Goal: Transaction & Acquisition: Obtain resource

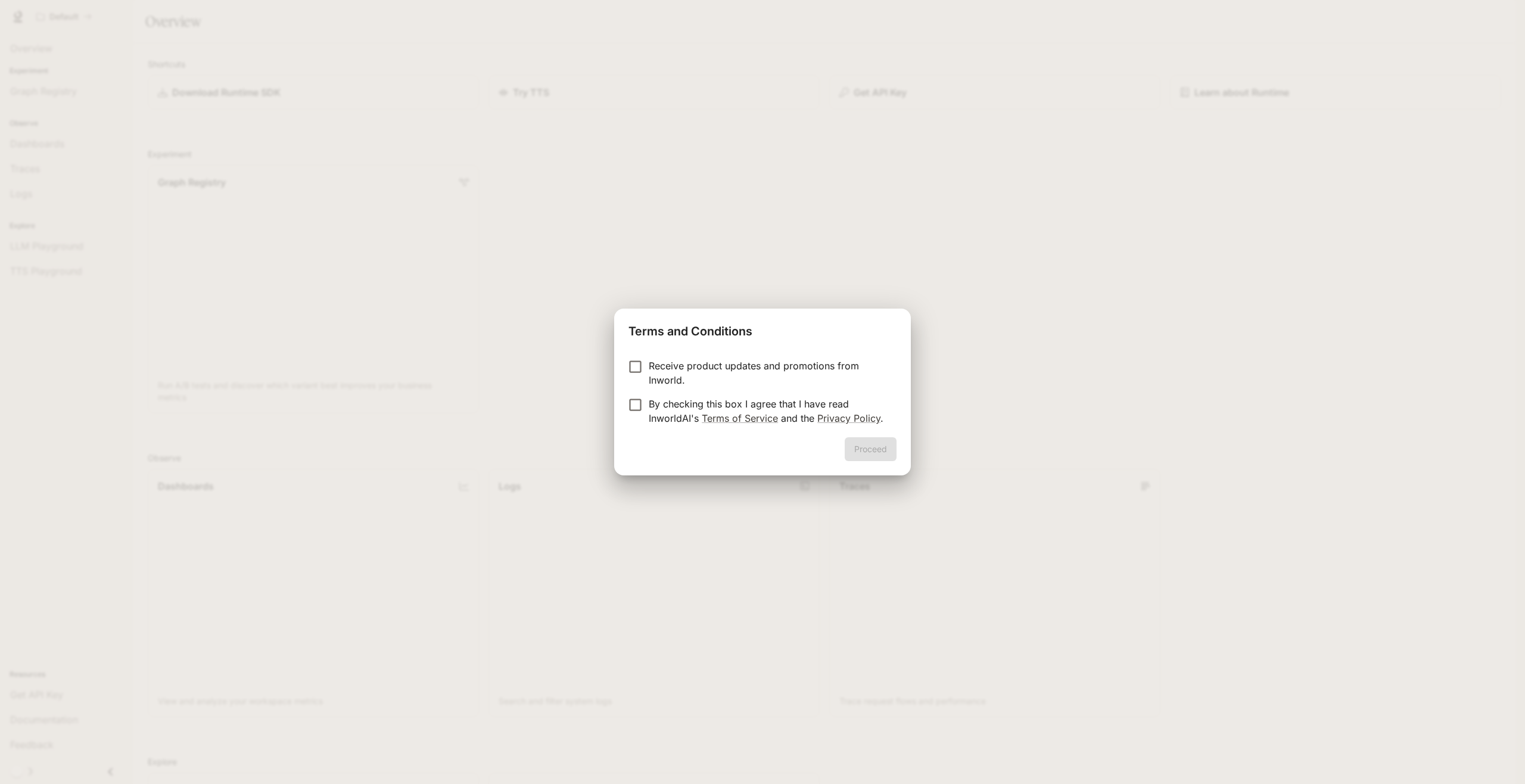
click at [699, 369] on p "Receive product updates and promotions from Inworld." at bounding box center [768, 373] width 238 height 29
click at [878, 443] on button "Proceed" at bounding box center [870, 449] width 52 height 24
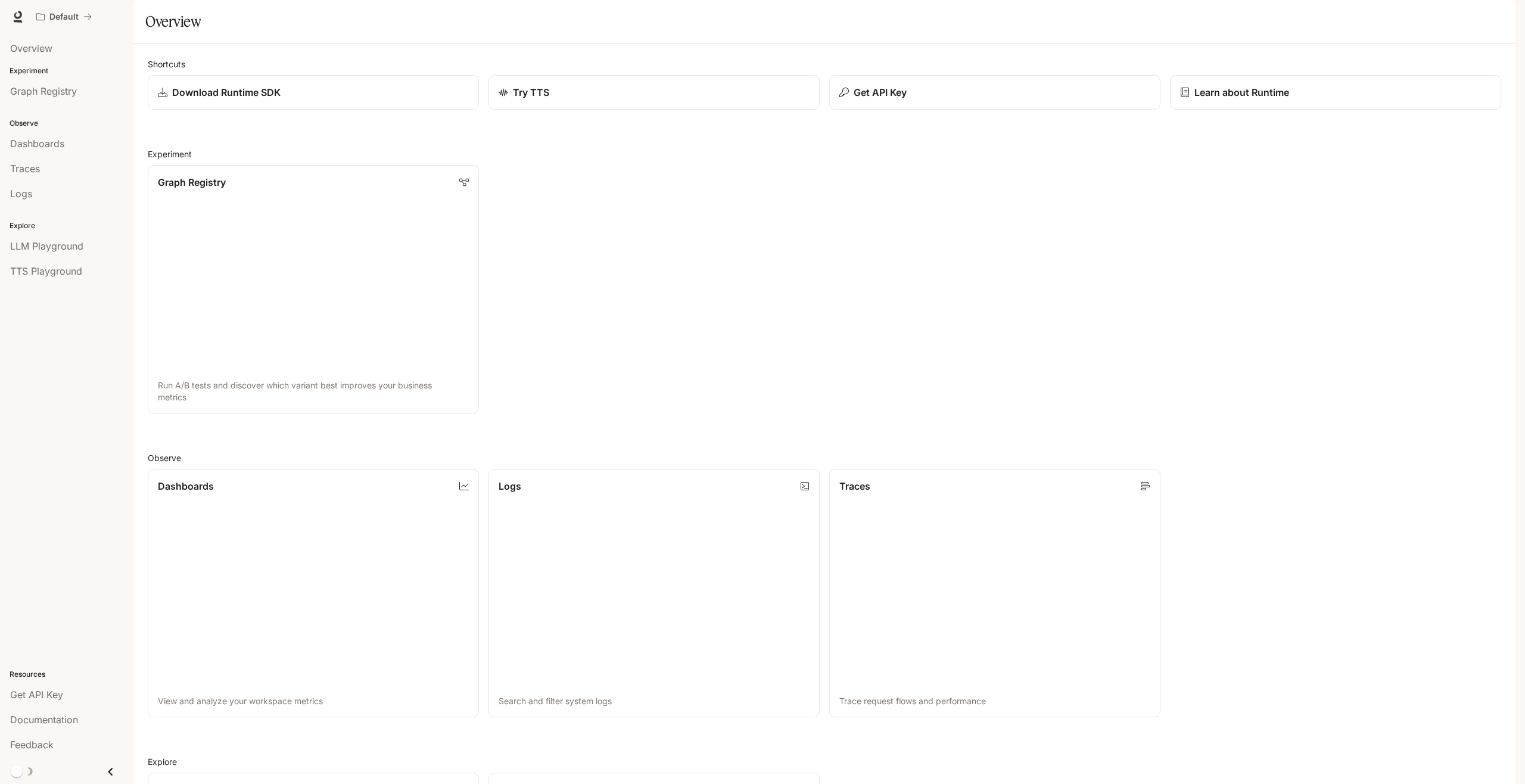
drag, startPoint x: 1296, startPoint y: 157, endPoint x: 1291, endPoint y: 161, distance: 6.4
click at [64, 691] on div "Get API Key" at bounding box center [66, 694] width 113 height 14
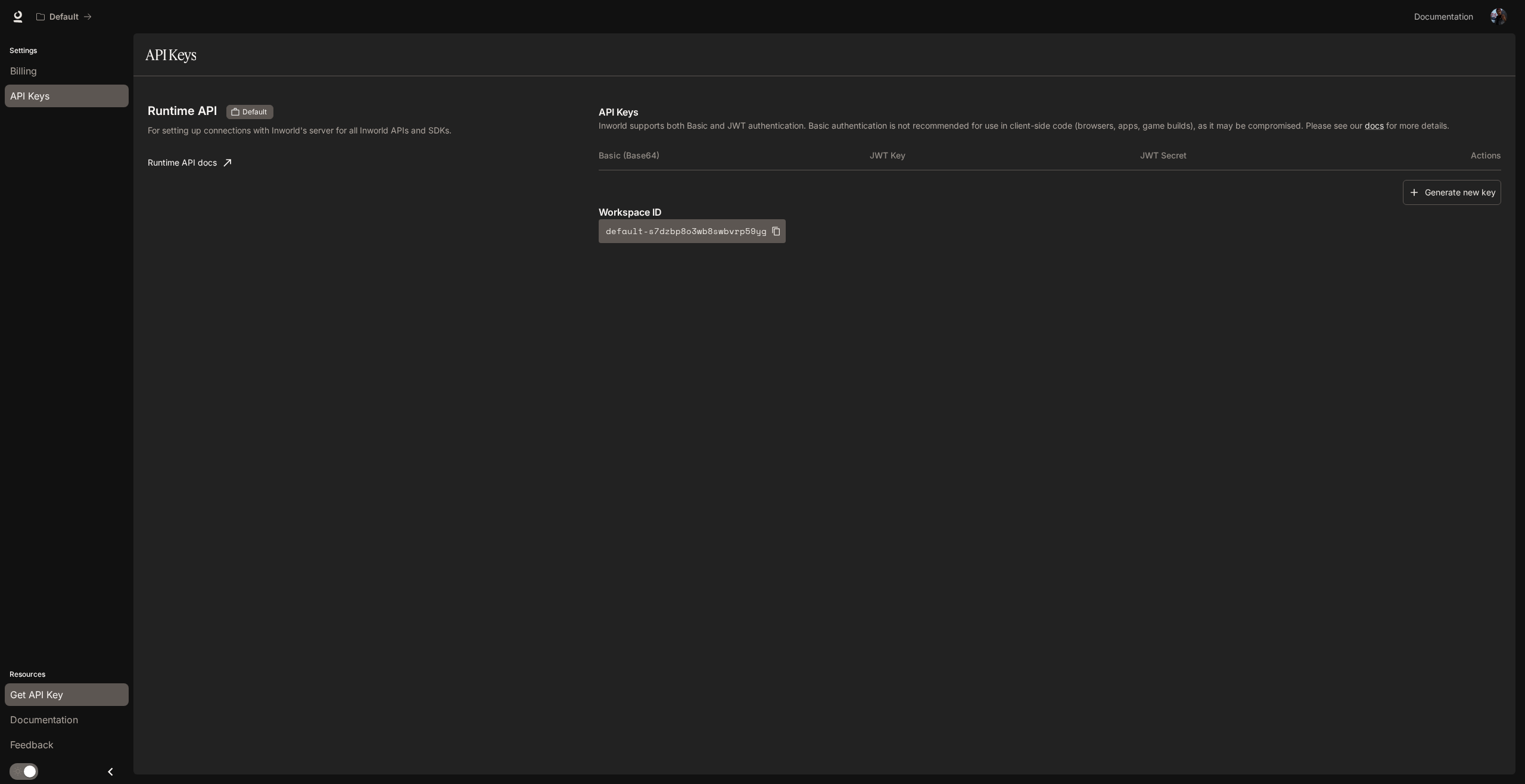
click at [113, 776] on icon "Close drawer" at bounding box center [110, 771] width 16 height 16
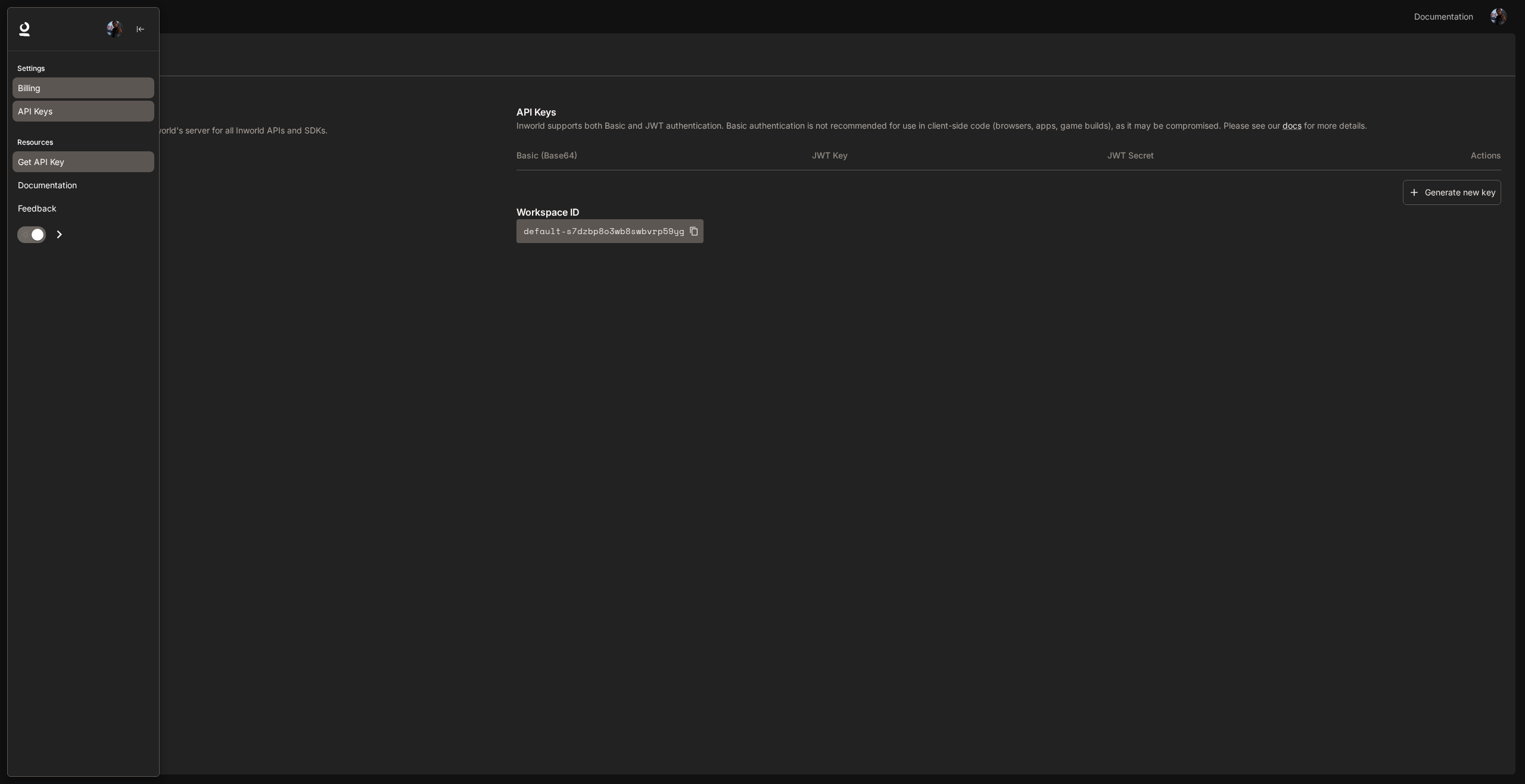
click at [61, 90] on div "Billing" at bounding box center [83, 87] width 131 height 13
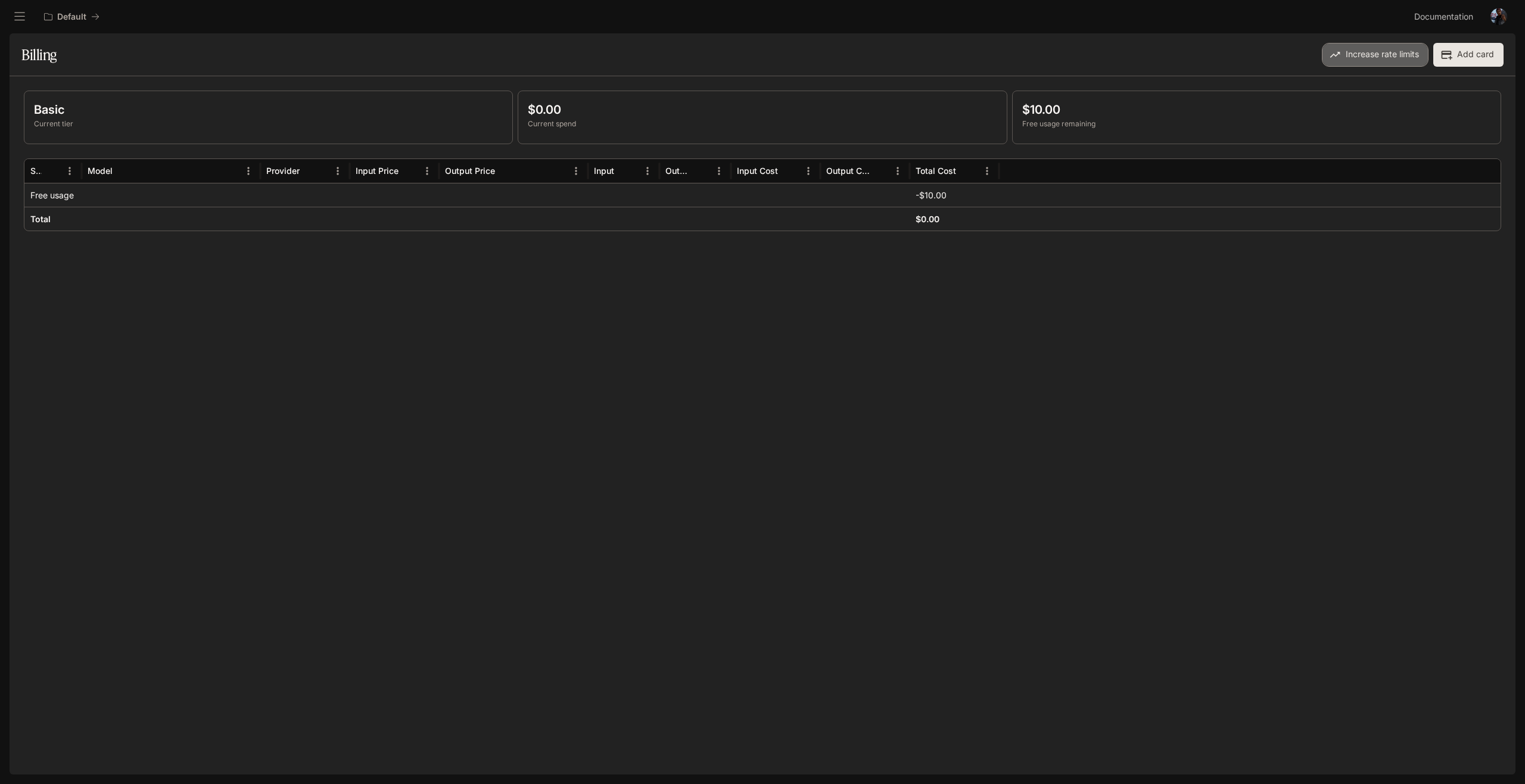
click at [1413, 56] on button "Increase rate limits" at bounding box center [1375, 54] width 107 height 24
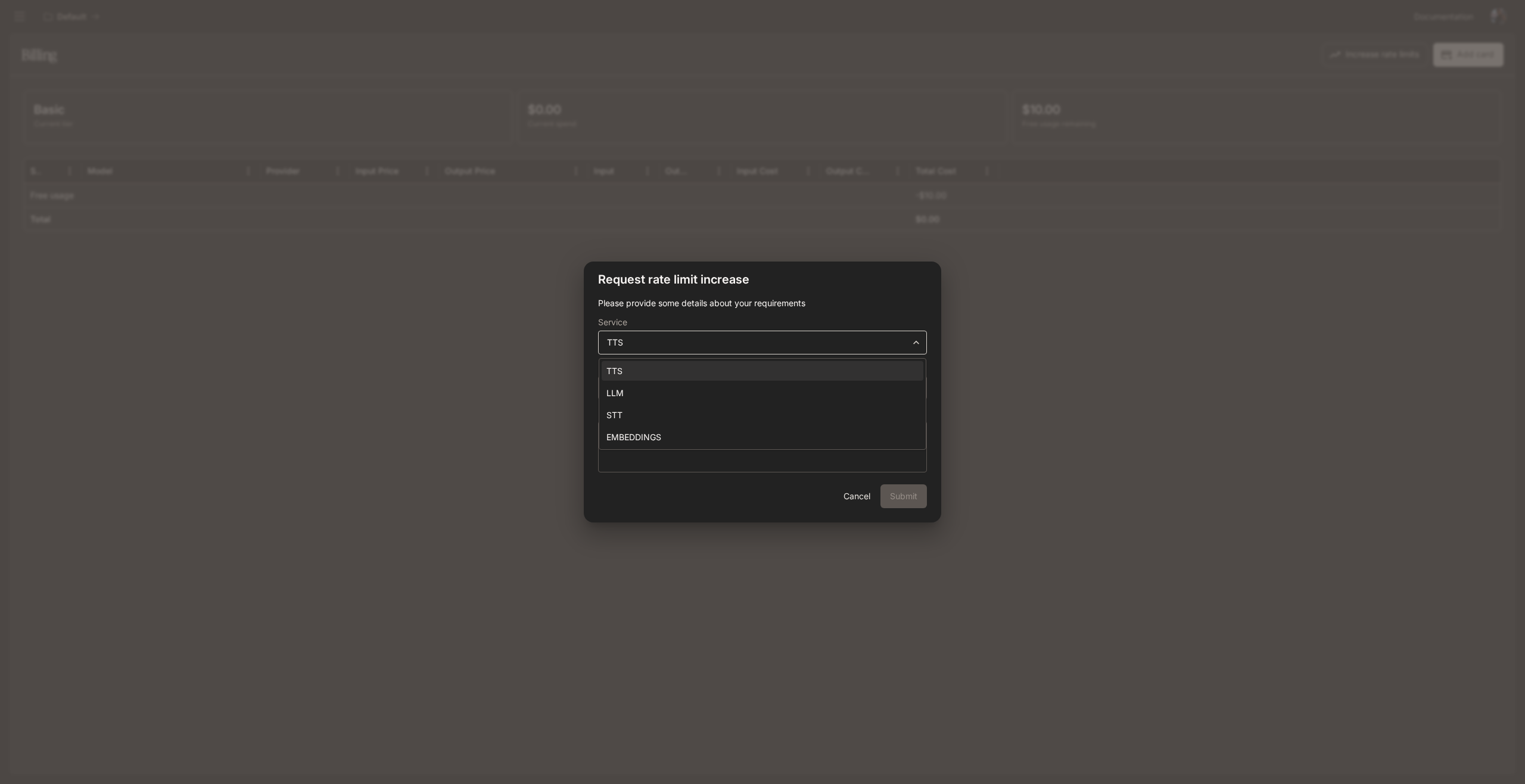
click at [886, 336] on body "**********" at bounding box center [762, 392] width 1525 height 784
click at [880, 335] on div at bounding box center [762, 392] width 1525 height 784
click at [860, 499] on button "Cancel" at bounding box center [856, 496] width 38 height 24
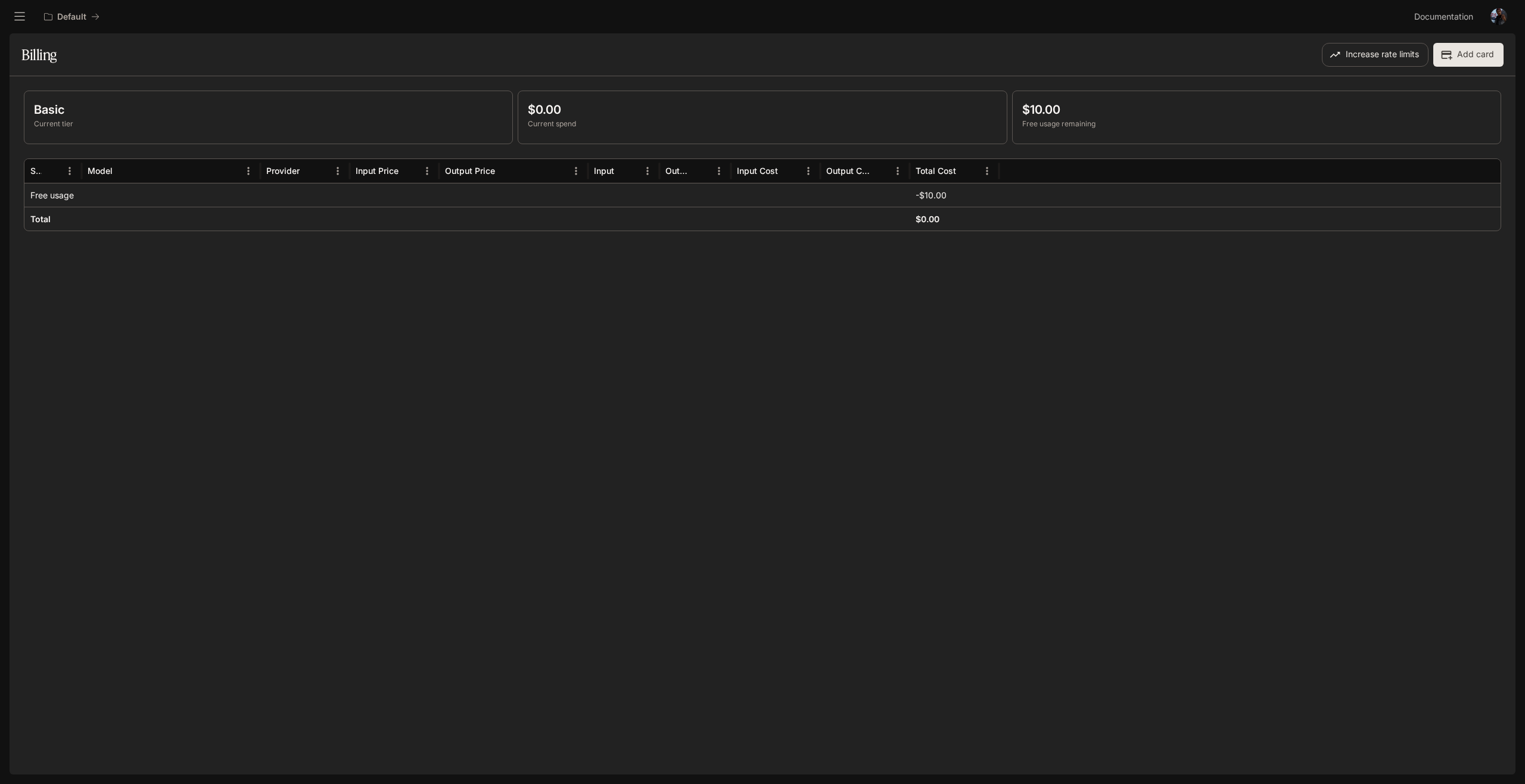
click at [15, 15] on icon "open drawer" at bounding box center [20, 17] width 12 height 12
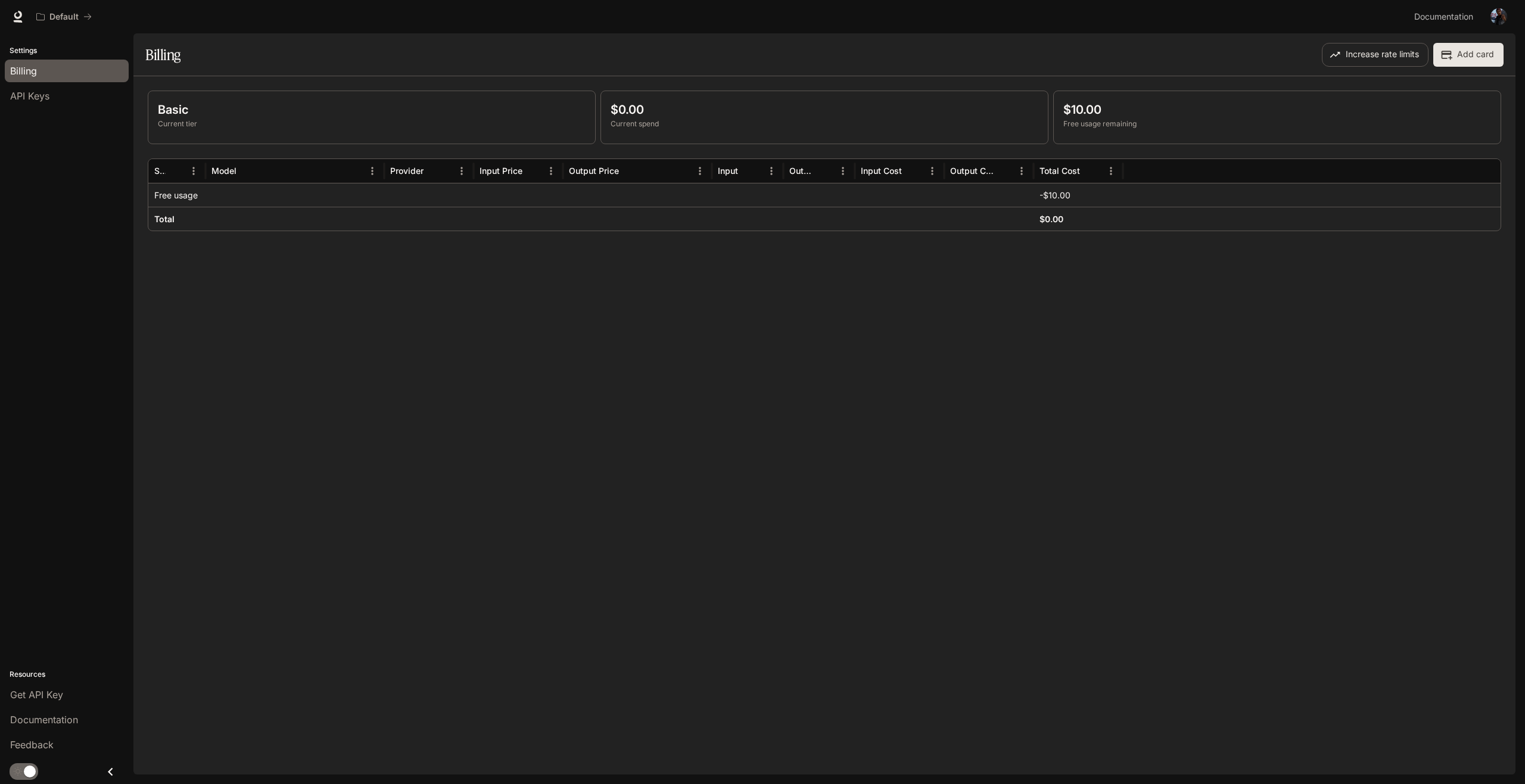
click at [228, 292] on div "Basic Current tier $0.00 Current spend $10.00 Free usage remaining Service Mode…" at bounding box center [824, 426] width 1382 height 698
click at [77, 10] on button "Default" at bounding box center [64, 17] width 66 height 24
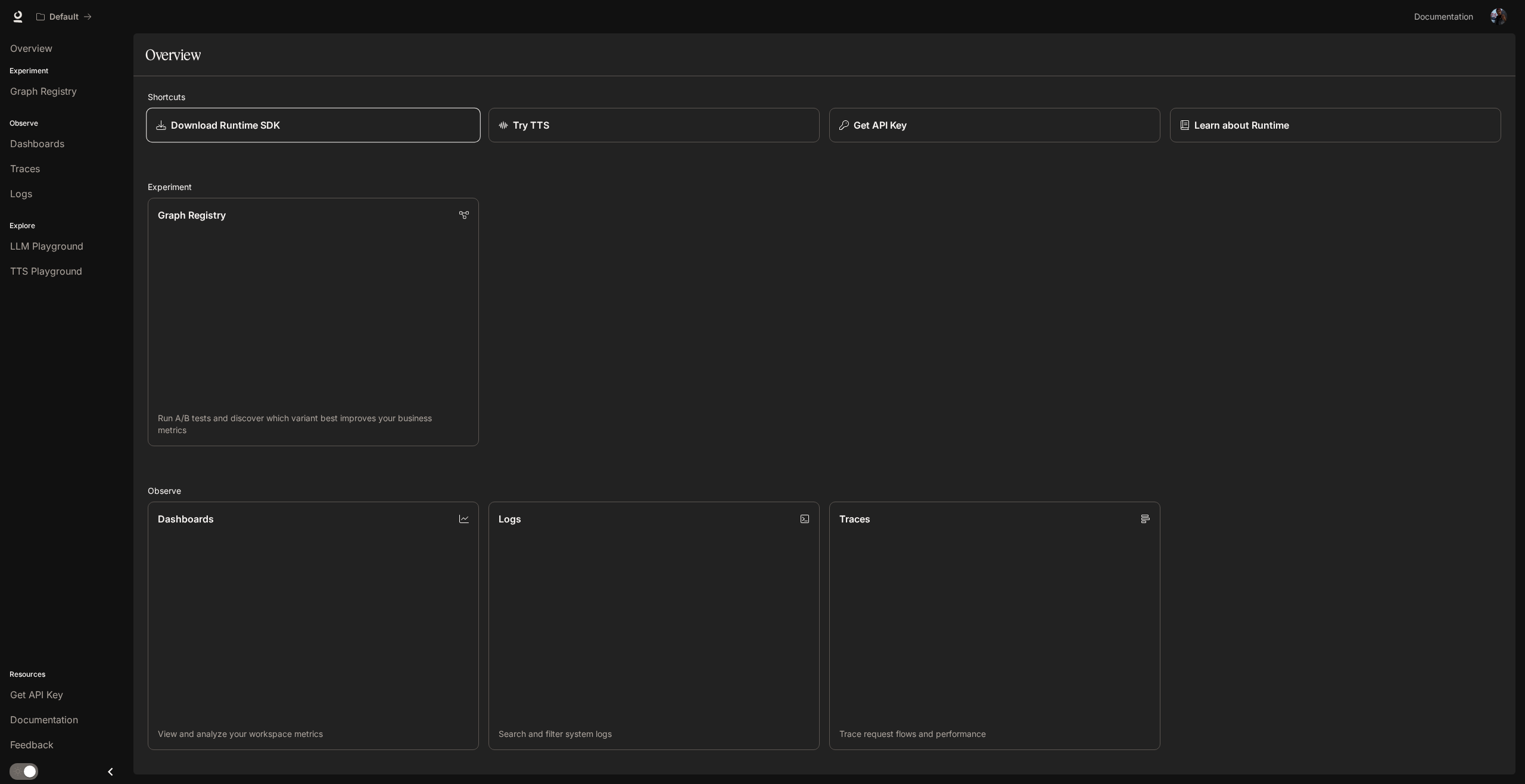
click at [324, 120] on div "Download Runtime SDK" at bounding box center [313, 125] width 313 height 14
